Goal: Navigation & Orientation: Find specific page/section

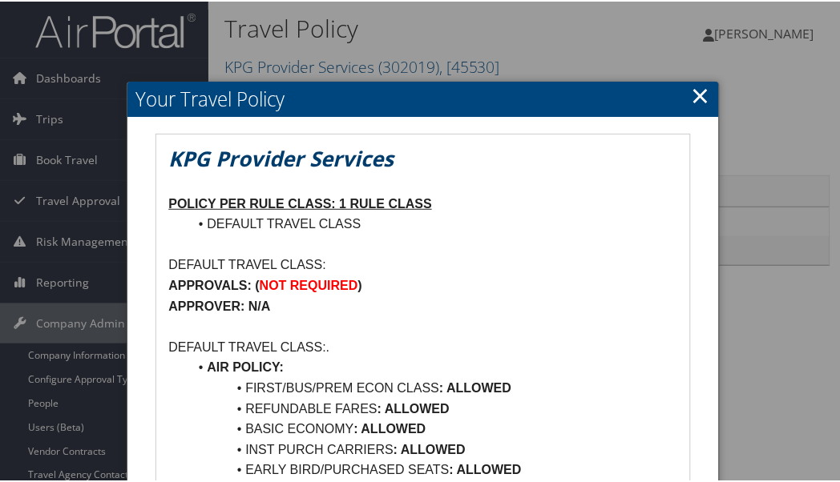
click at [693, 94] on link "×" at bounding box center [700, 94] width 18 height 32
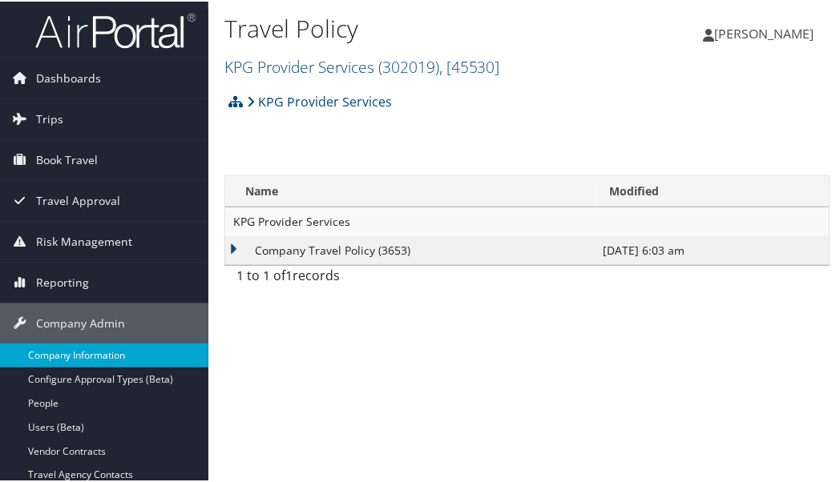
click at [101, 359] on link "Company Information" at bounding box center [104, 354] width 208 height 24
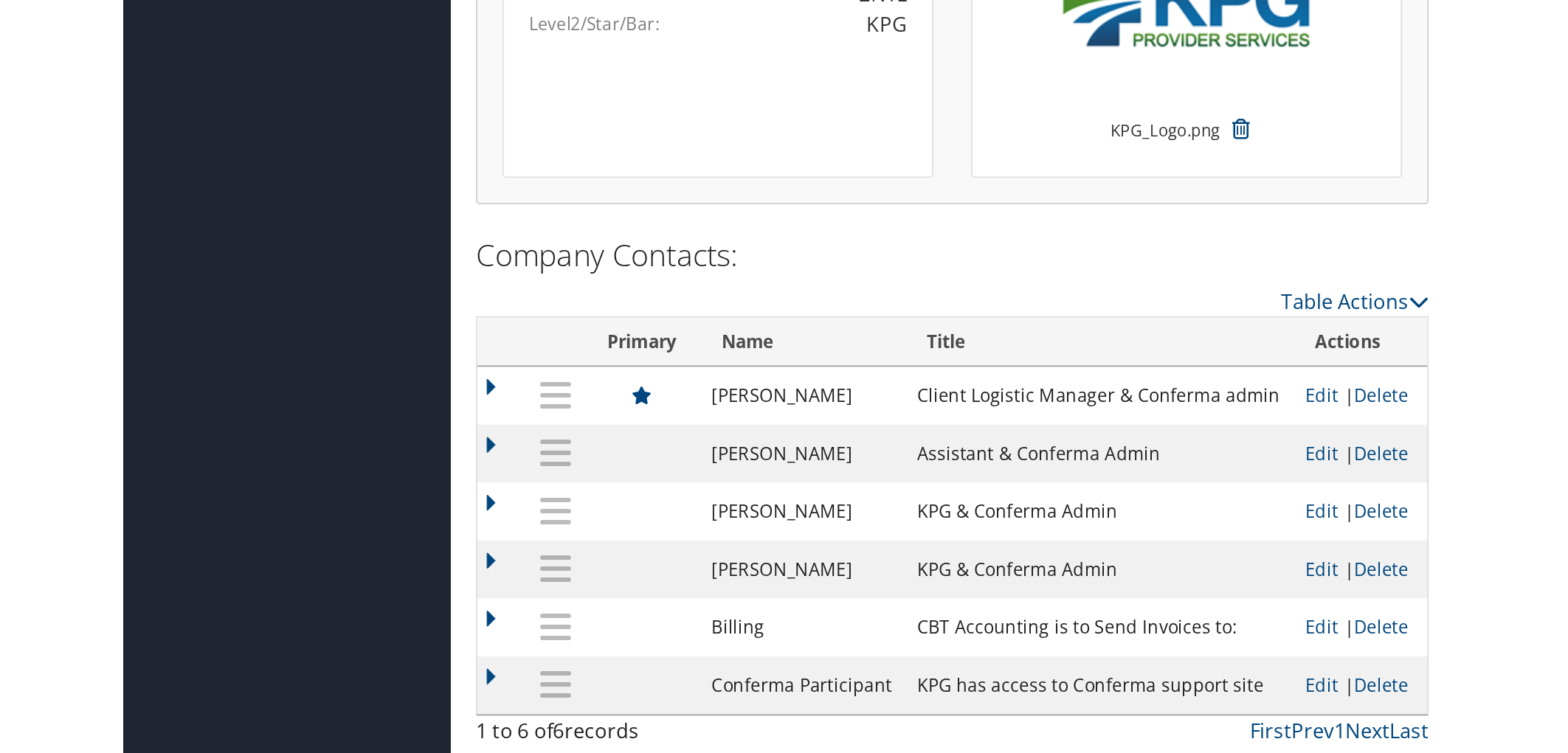
scroll to position [938, 0]
